Goal: Task Accomplishment & Management: Complete application form

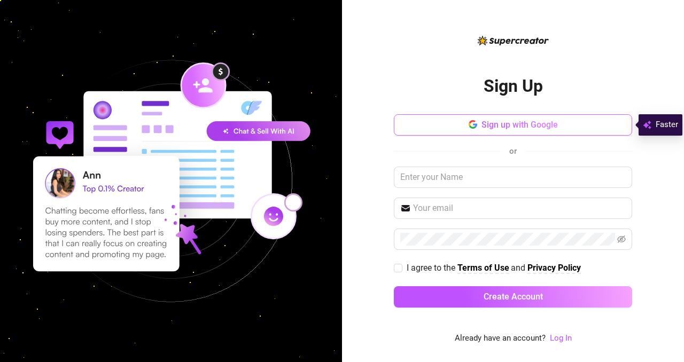
click at [533, 127] on span "Sign up with Google" at bounding box center [519, 125] width 76 height 10
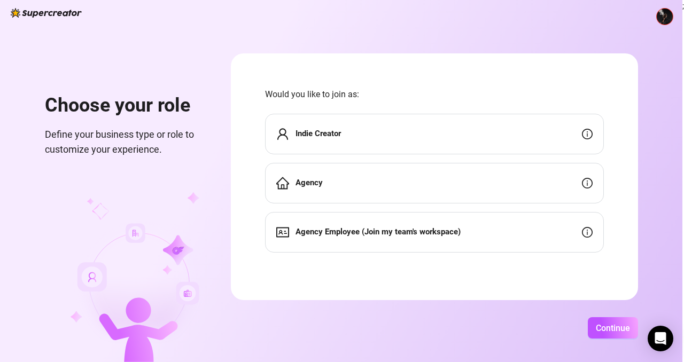
click at [464, 128] on div "Indie Creator" at bounding box center [434, 134] width 339 height 41
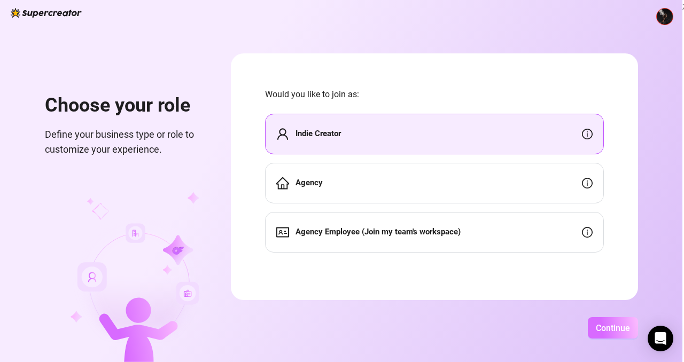
click at [601, 324] on span "Continue" at bounding box center [613, 328] width 34 height 10
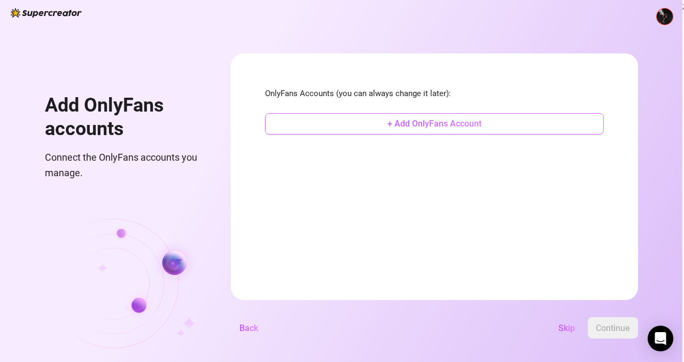
click at [421, 127] on span "+ Add OnlyFans Account" at bounding box center [434, 124] width 94 height 10
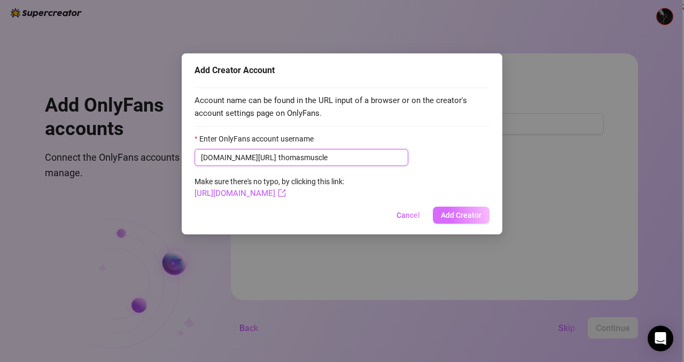
type input "thomasmuscle"
click at [450, 214] on span "Add Creator" at bounding box center [461, 215] width 41 height 9
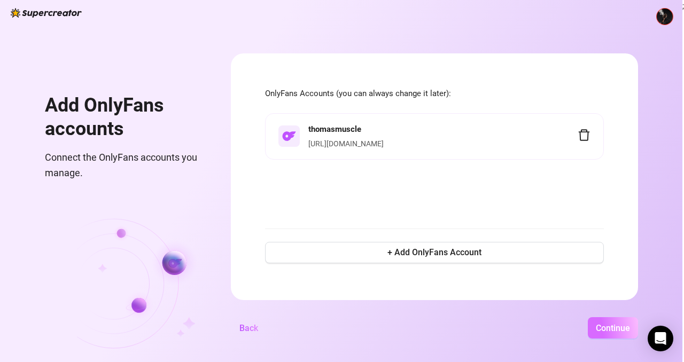
click at [605, 328] on span "Continue" at bounding box center [613, 328] width 34 height 10
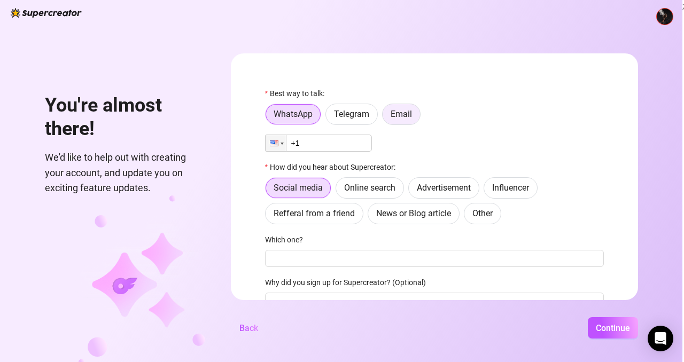
click at [401, 120] on label "Email" at bounding box center [401, 114] width 38 height 21
click at [385, 117] on input "Email" at bounding box center [385, 117] width 0 height 0
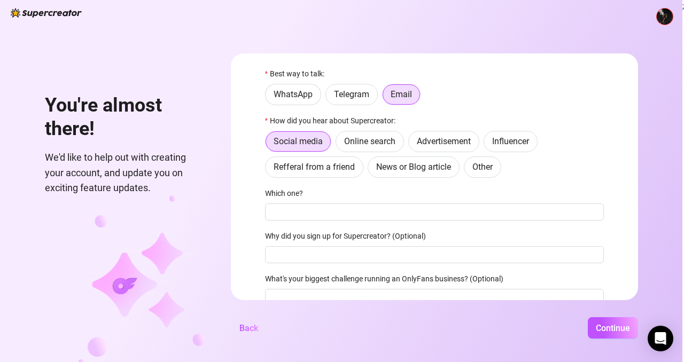
scroll to position [24, 0]
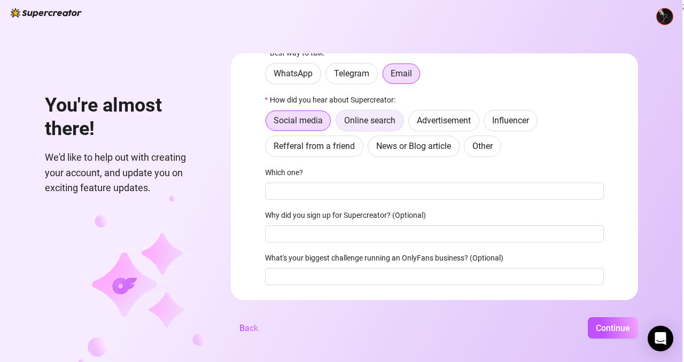
click at [383, 118] on span "Online search" at bounding box center [369, 120] width 51 height 10
click at [339, 123] on input "Online search" at bounding box center [339, 123] width 0 height 0
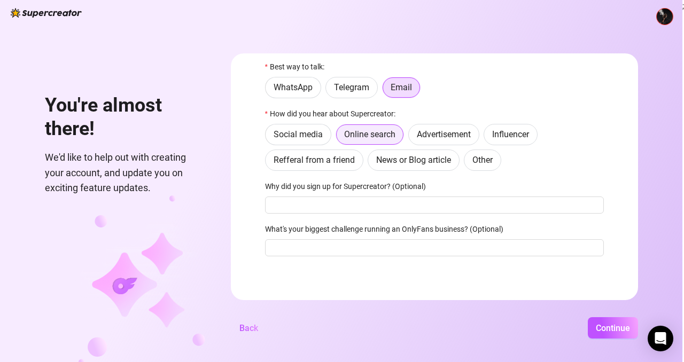
scroll to position [3, 0]
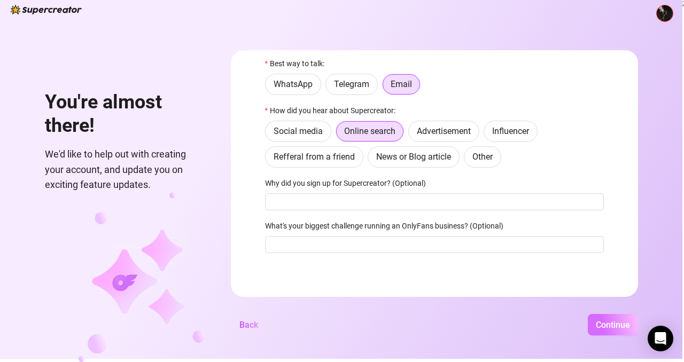
click at [601, 324] on span "Continue" at bounding box center [613, 325] width 34 height 10
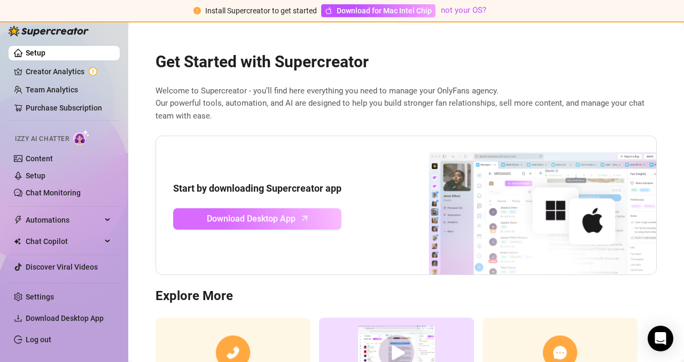
click at [292, 221] on span "Download Desktop App" at bounding box center [251, 218] width 89 height 13
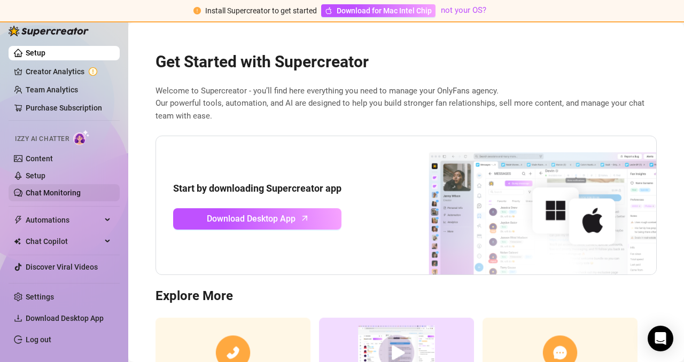
click at [70, 191] on link "Chat Monitoring" at bounding box center [53, 193] width 55 height 9
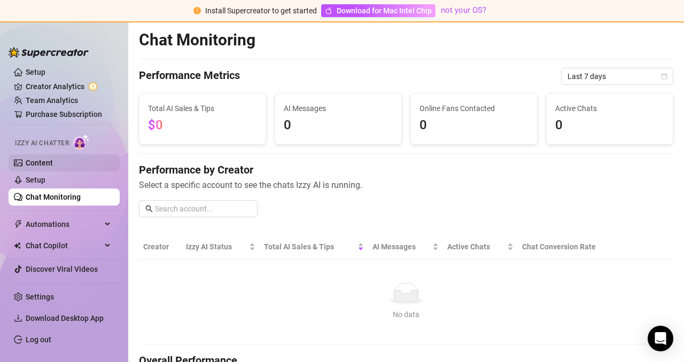
click at [42, 160] on link "Content" at bounding box center [39, 163] width 27 height 9
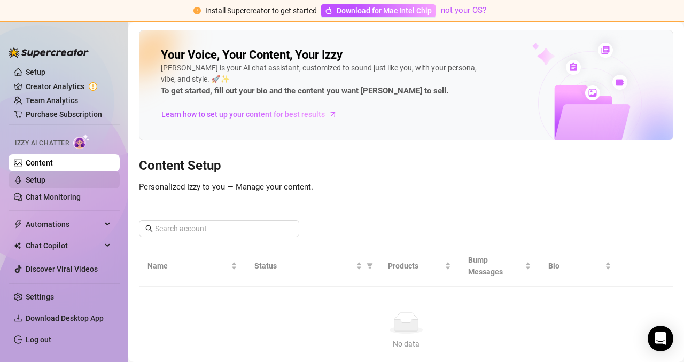
click at [33, 180] on link "Setup" at bounding box center [36, 180] width 20 height 9
